Goal: Information Seeking & Learning: Learn about a topic

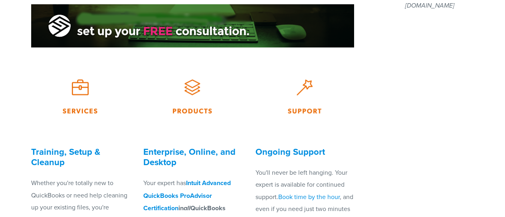
scroll to position [305, 0]
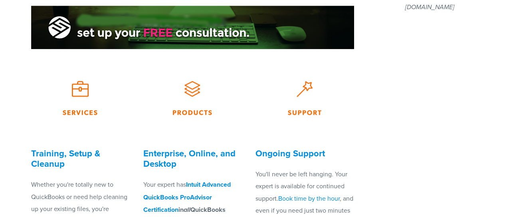
click at [75, 92] on img at bounding box center [80, 99] width 80 height 80
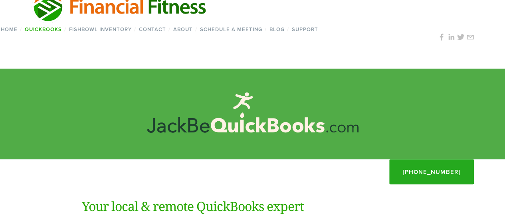
scroll to position [0, 0]
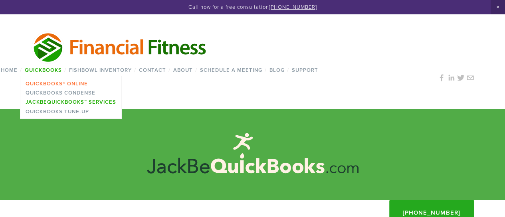
click at [49, 84] on link "QuickBooks® Online" at bounding box center [70, 83] width 101 height 9
